Goal: Transaction & Acquisition: Download file/media

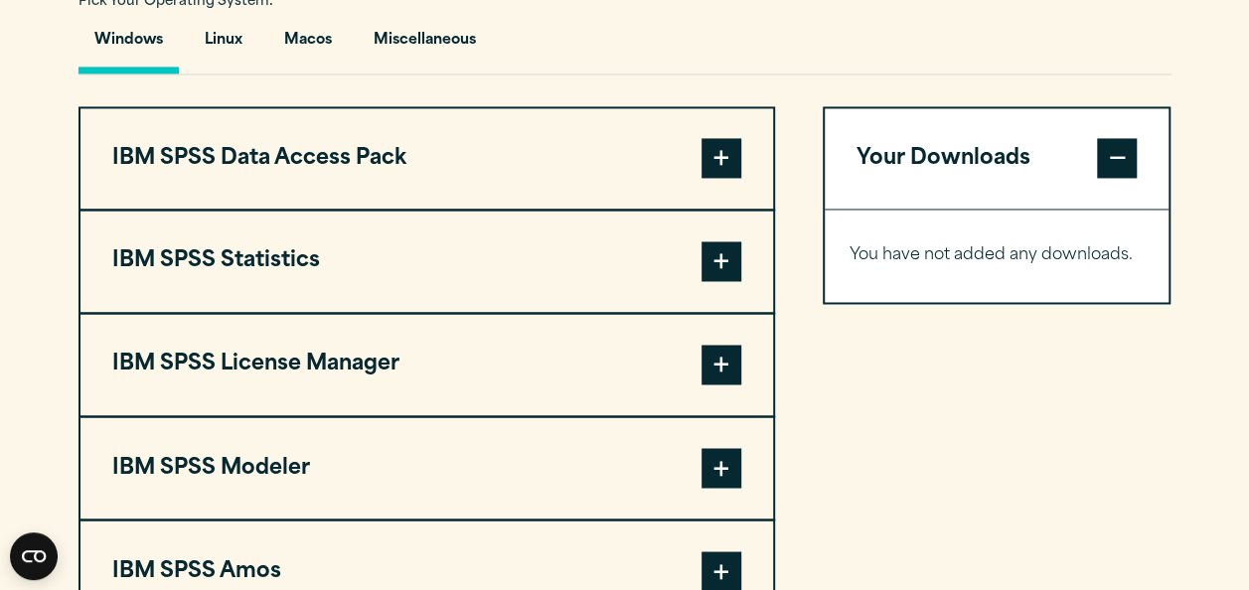
scroll to position [1478, 0]
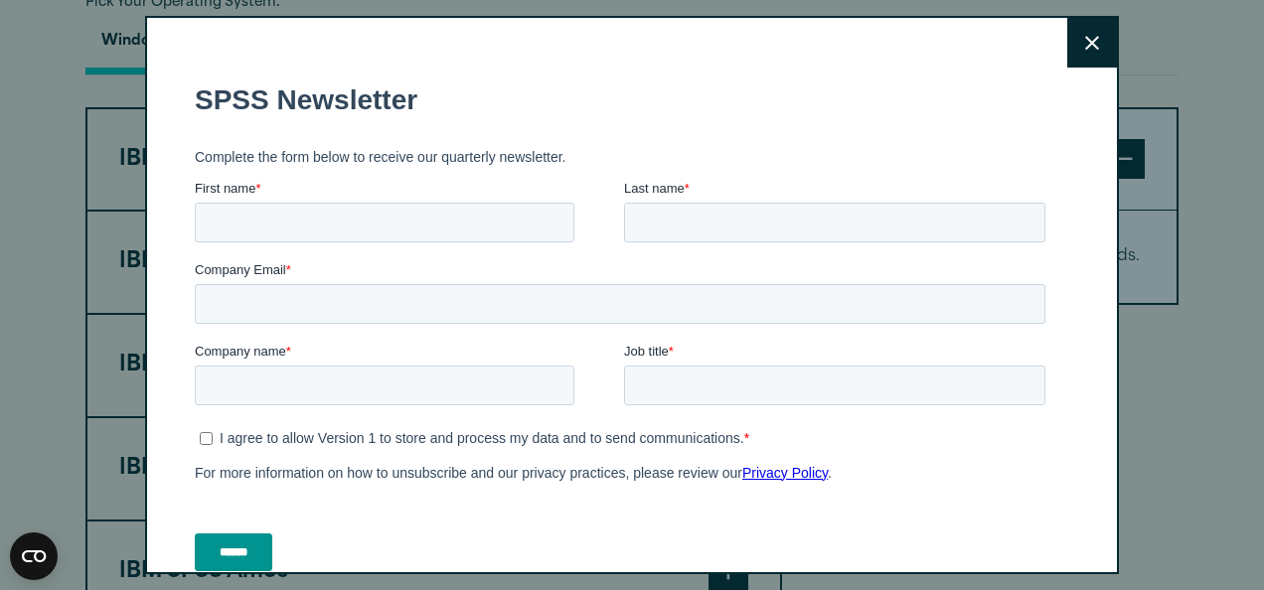
click at [1077, 48] on button "Close" at bounding box center [1092, 43] width 50 height 50
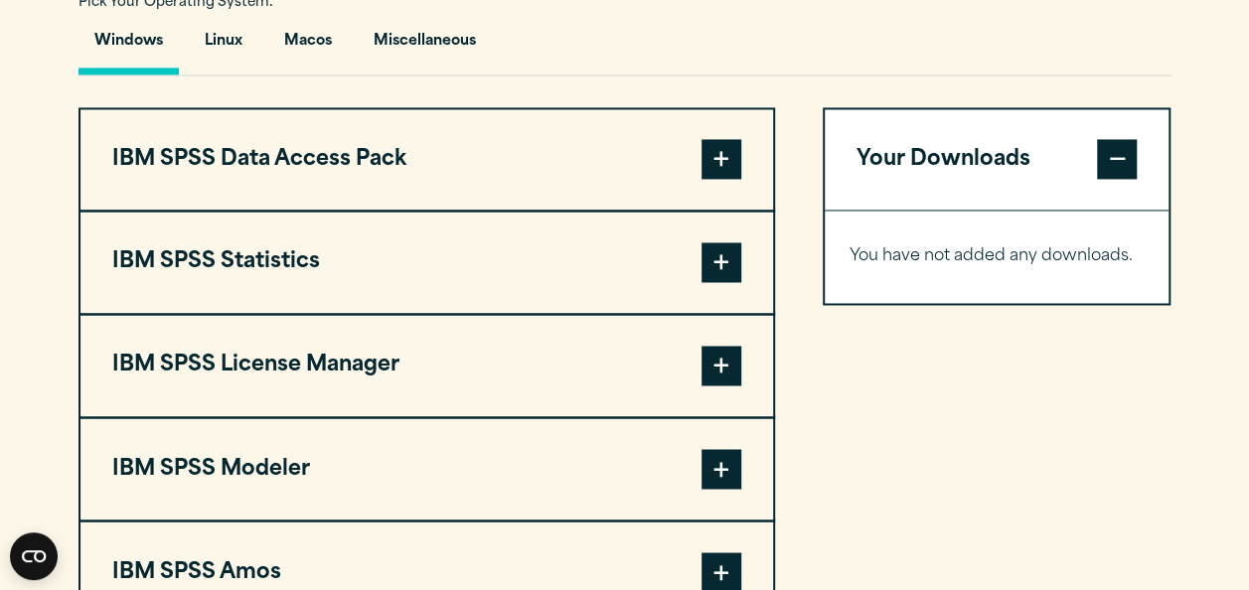
click at [717, 282] on span at bounding box center [722, 263] width 40 height 40
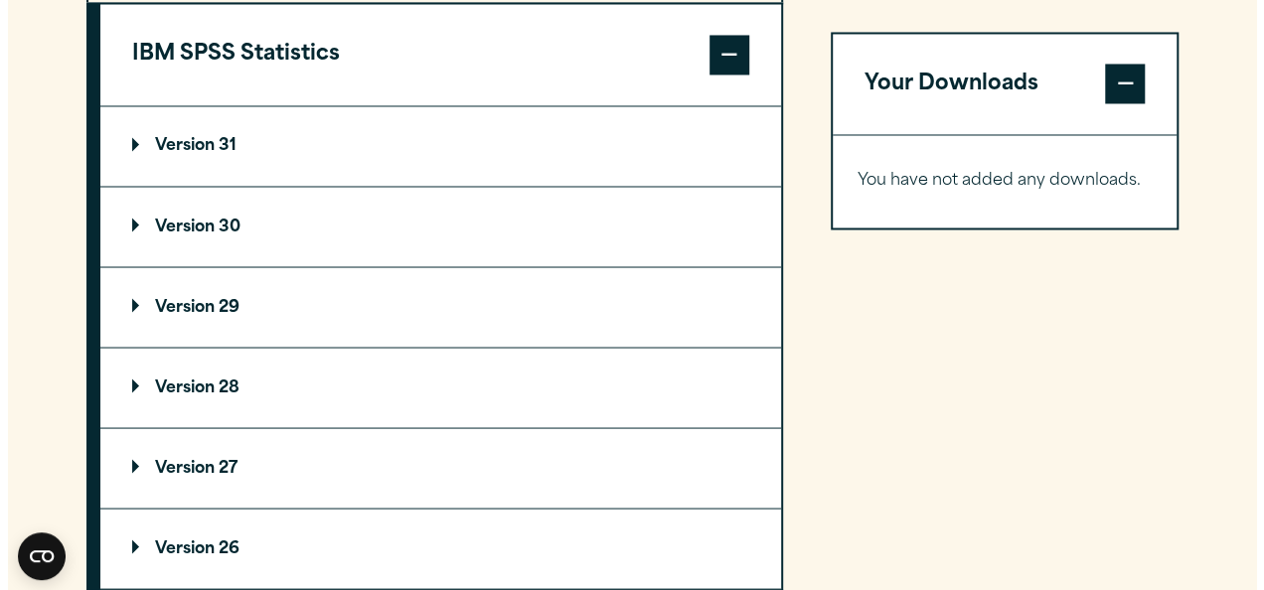
scroll to position [1687, 0]
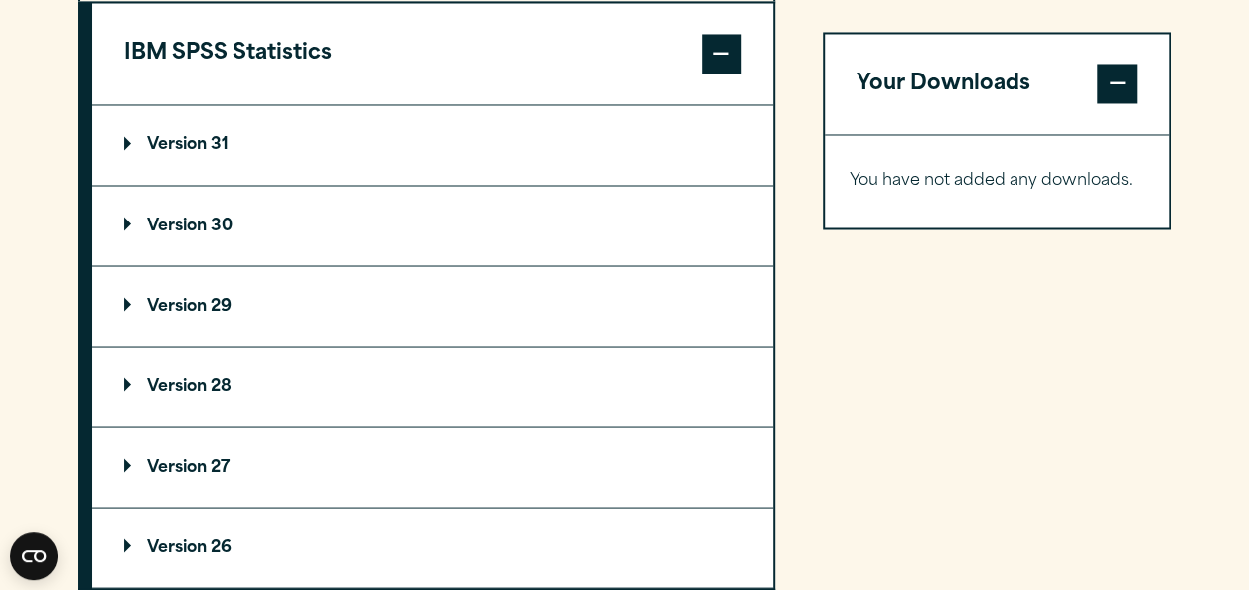
click at [274, 265] on summary "Version 30" at bounding box center [432, 226] width 681 height 80
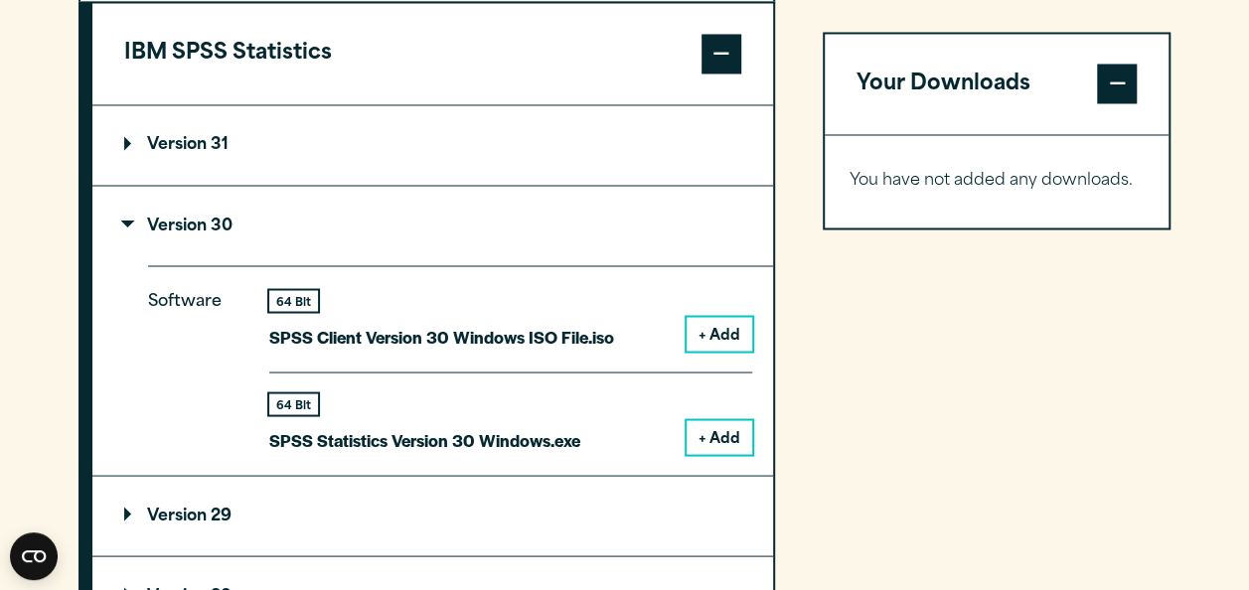
click at [741, 454] on button "+ Add" at bounding box center [720, 437] width 66 height 34
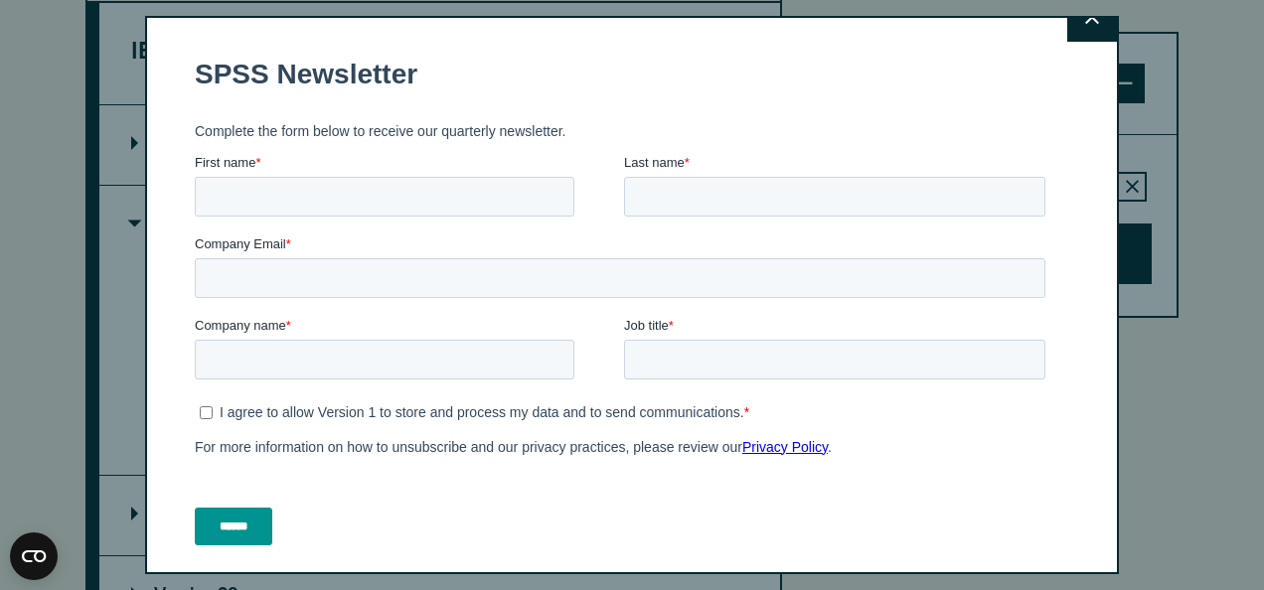
scroll to position [0, 0]
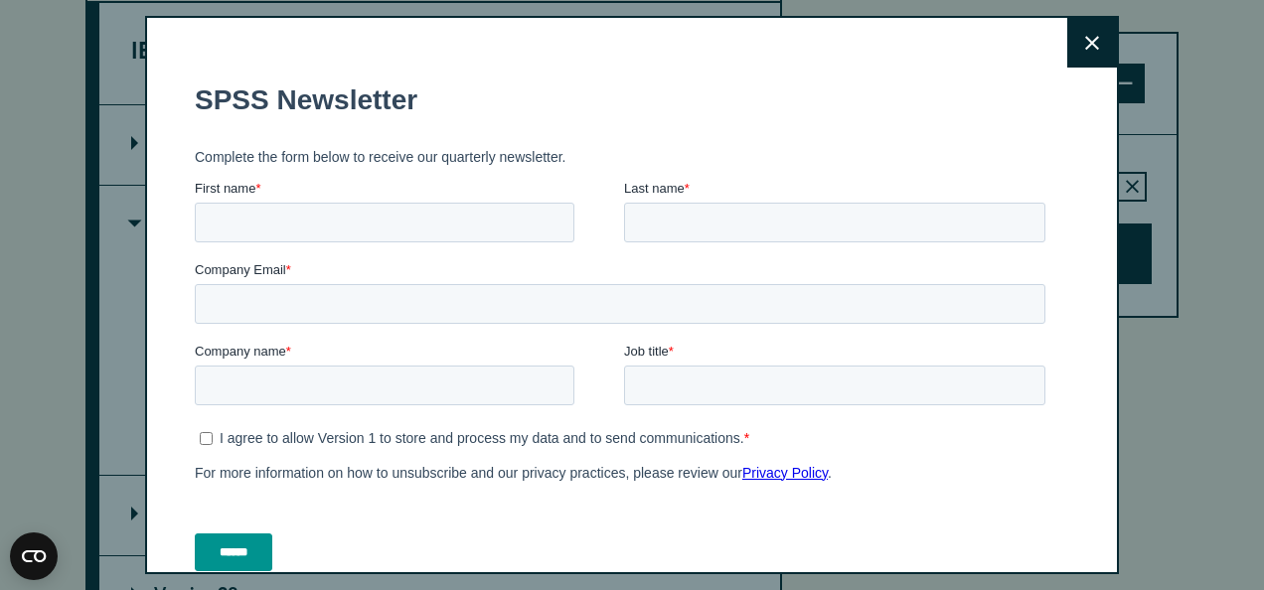
click at [1085, 46] on icon at bounding box center [1092, 43] width 14 height 15
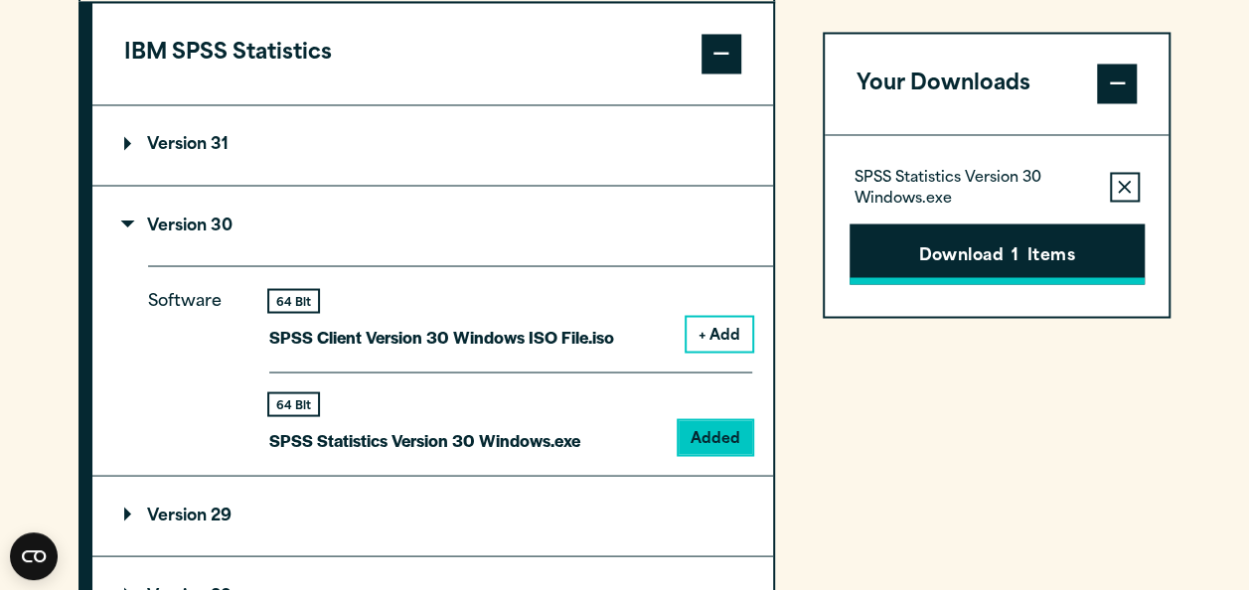
click at [969, 273] on button "Download 1 Items" at bounding box center [997, 255] width 295 height 62
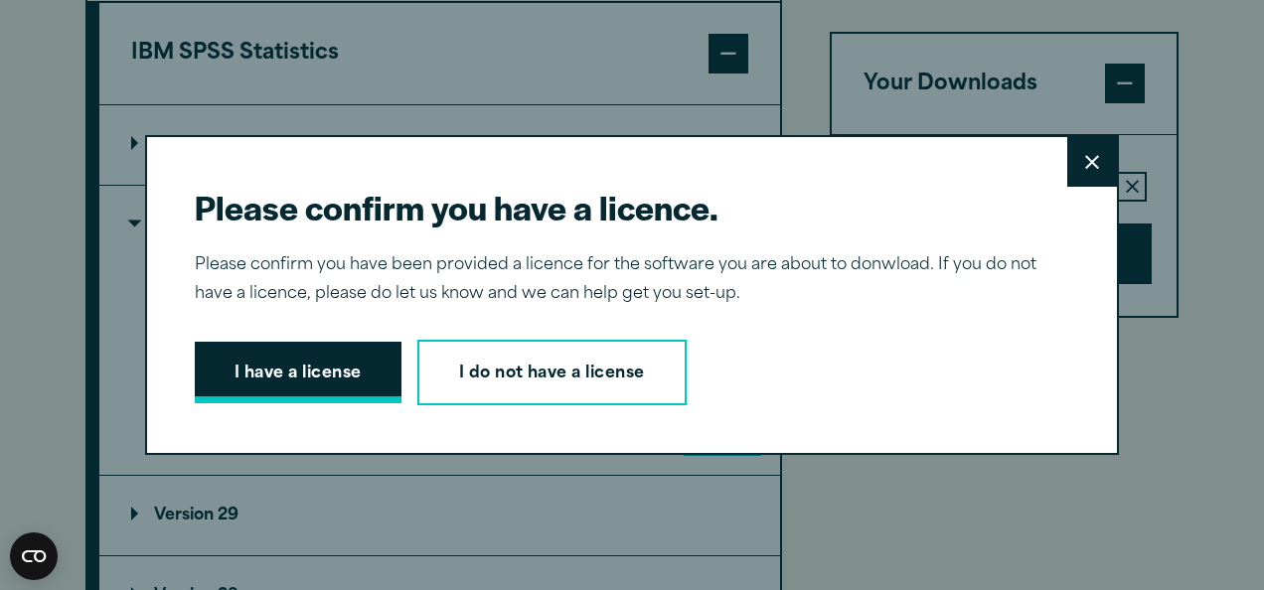
click at [342, 361] on button "I have a license" at bounding box center [298, 373] width 207 height 62
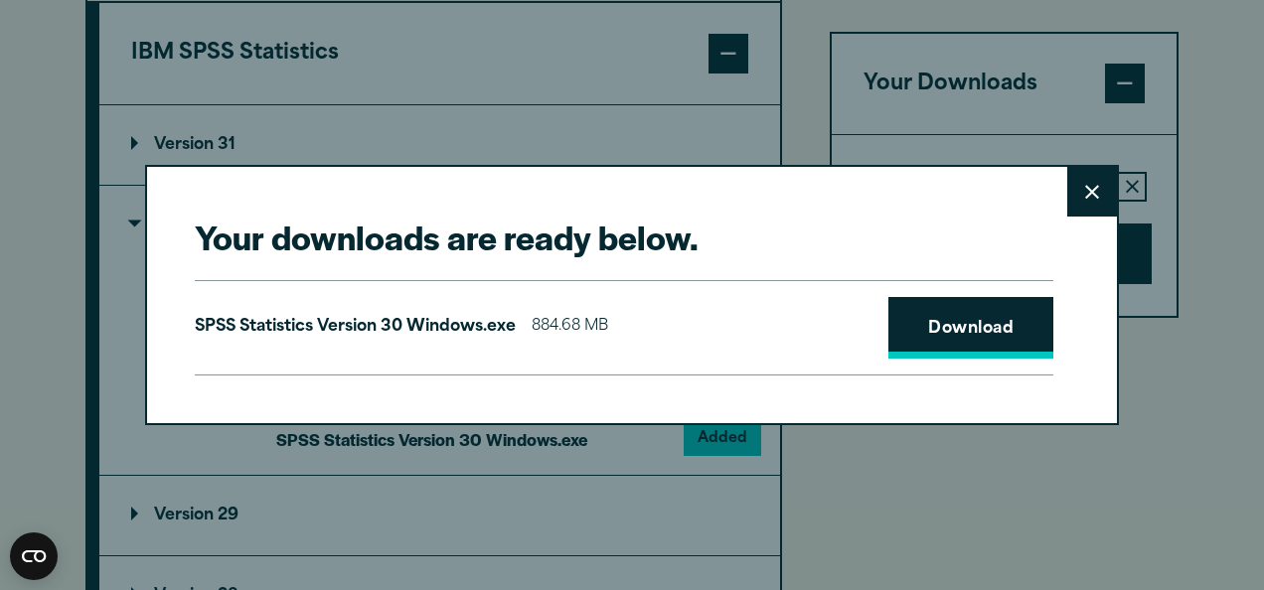
click at [948, 329] on link "Download" at bounding box center [971, 328] width 165 height 62
click at [907, 334] on link "Download" at bounding box center [971, 328] width 165 height 62
